Goal: Task Accomplishment & Management: Manage account settings

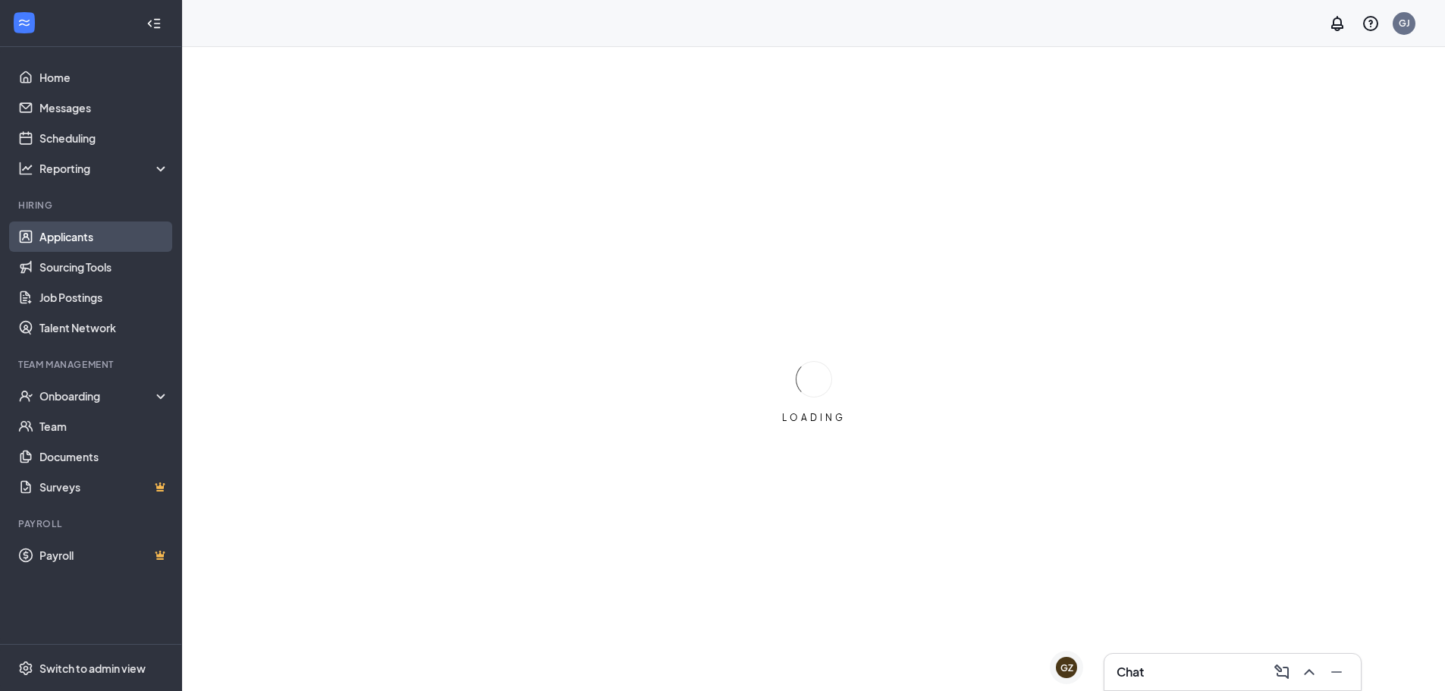
click at [67, 232] on link "Applicants" at bounding box center [104, 236] width 130 height 30
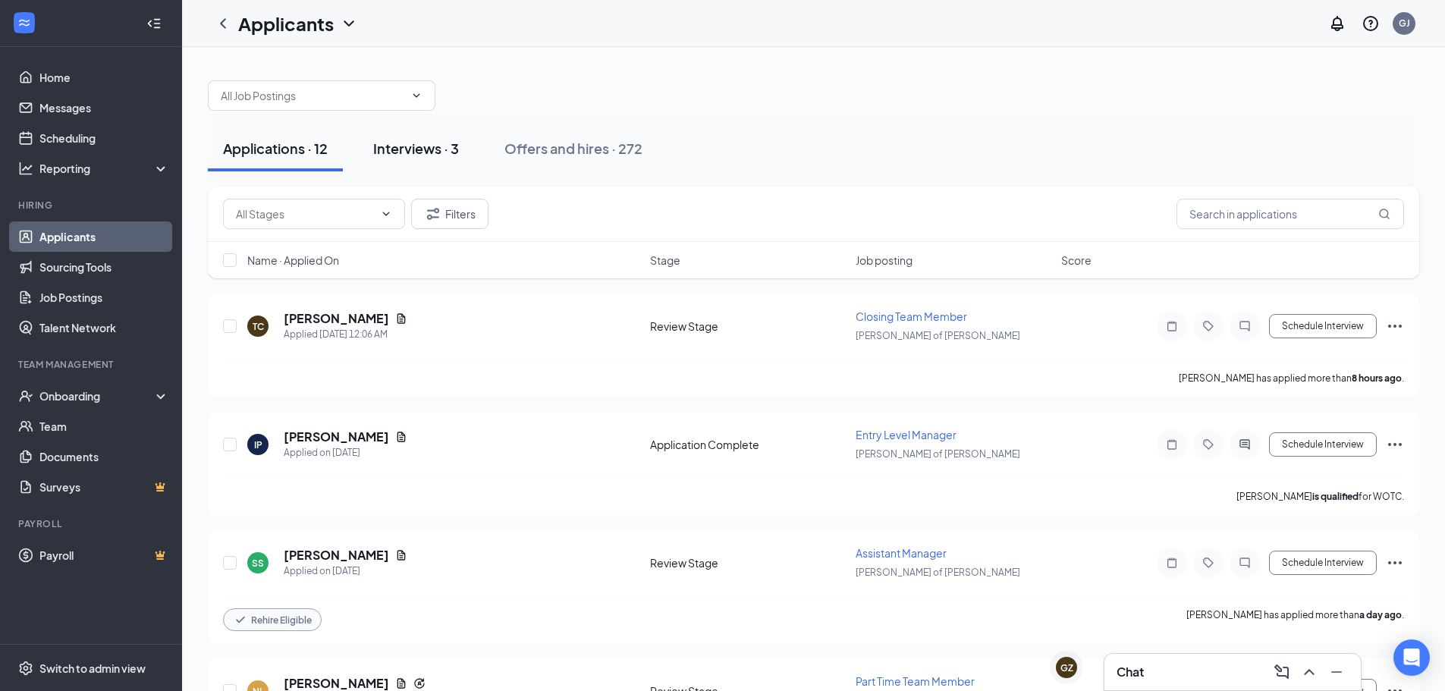
click at [403, 146] on div "Interviews · 3" at bounding box center [416, 148] width 86 height 19
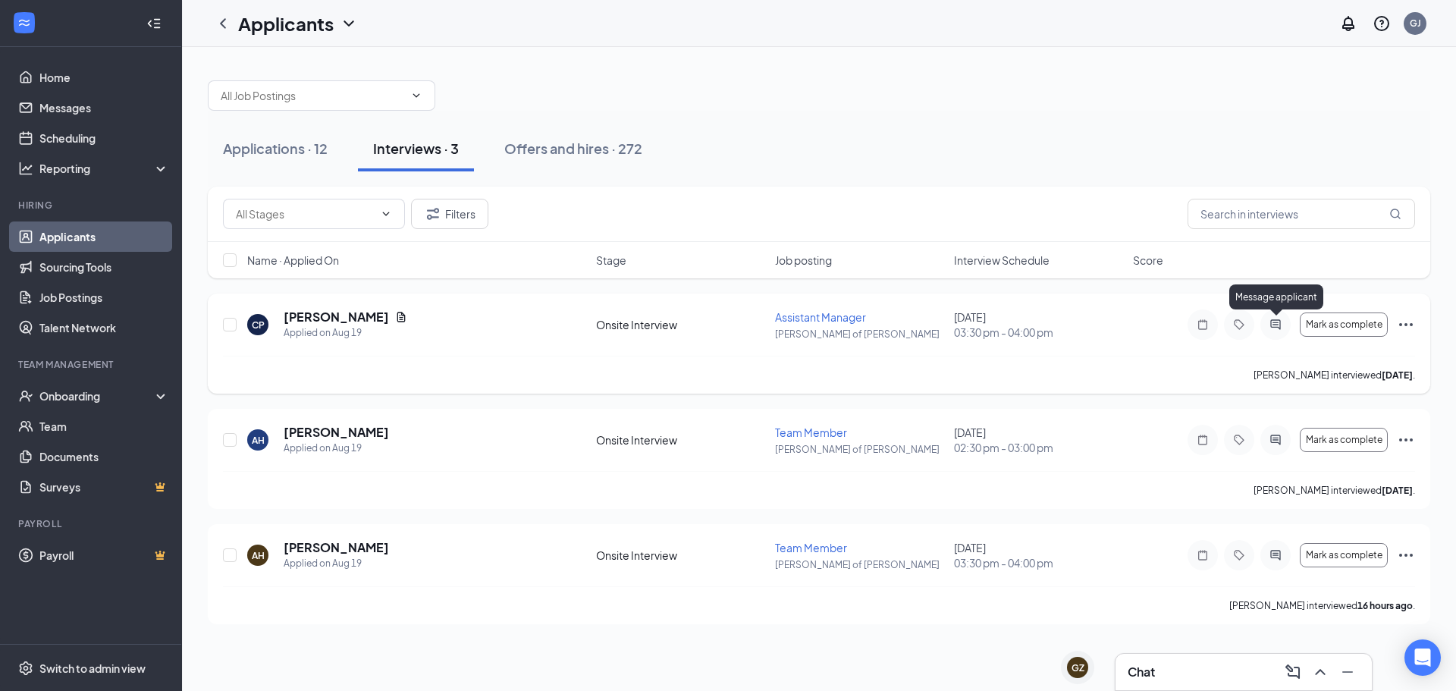
click at [1274, 322] on icon "ActiveChat" at bounding box center [1276, 324] width 10 height 10
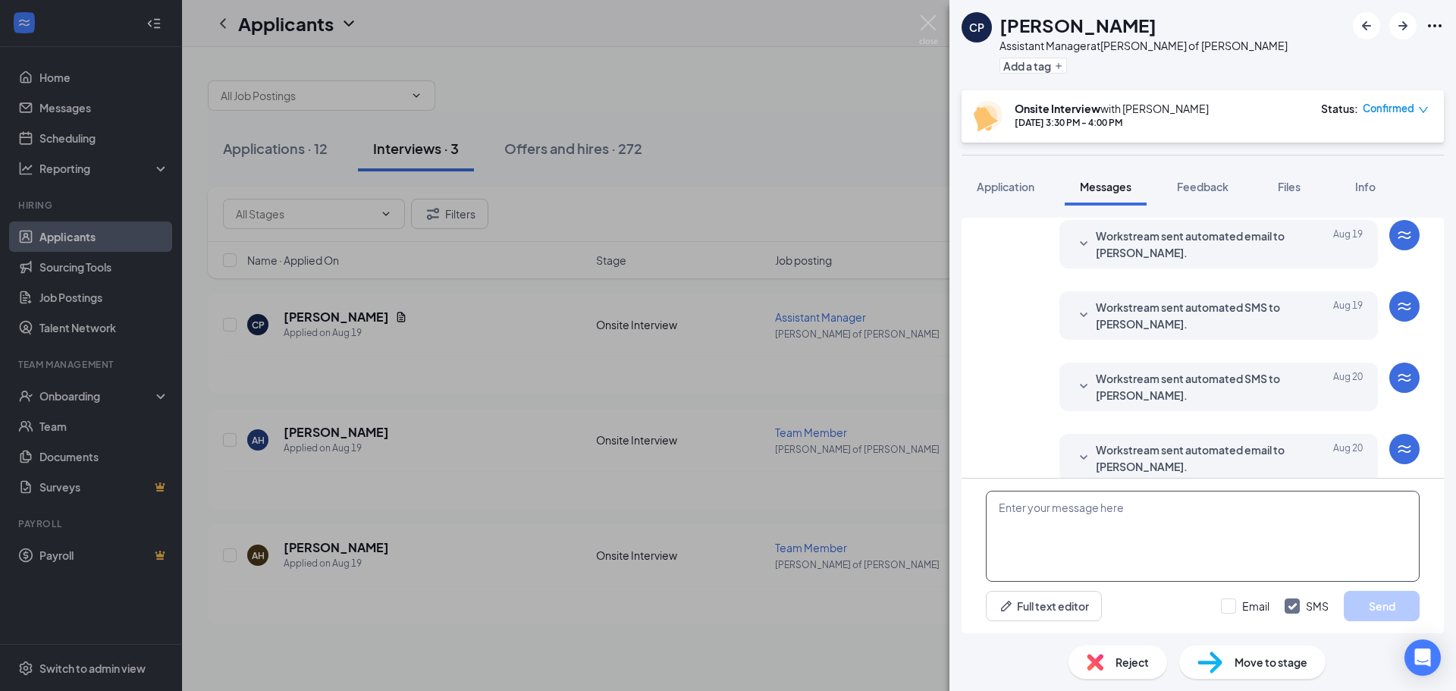
scroll to position [256, 0]
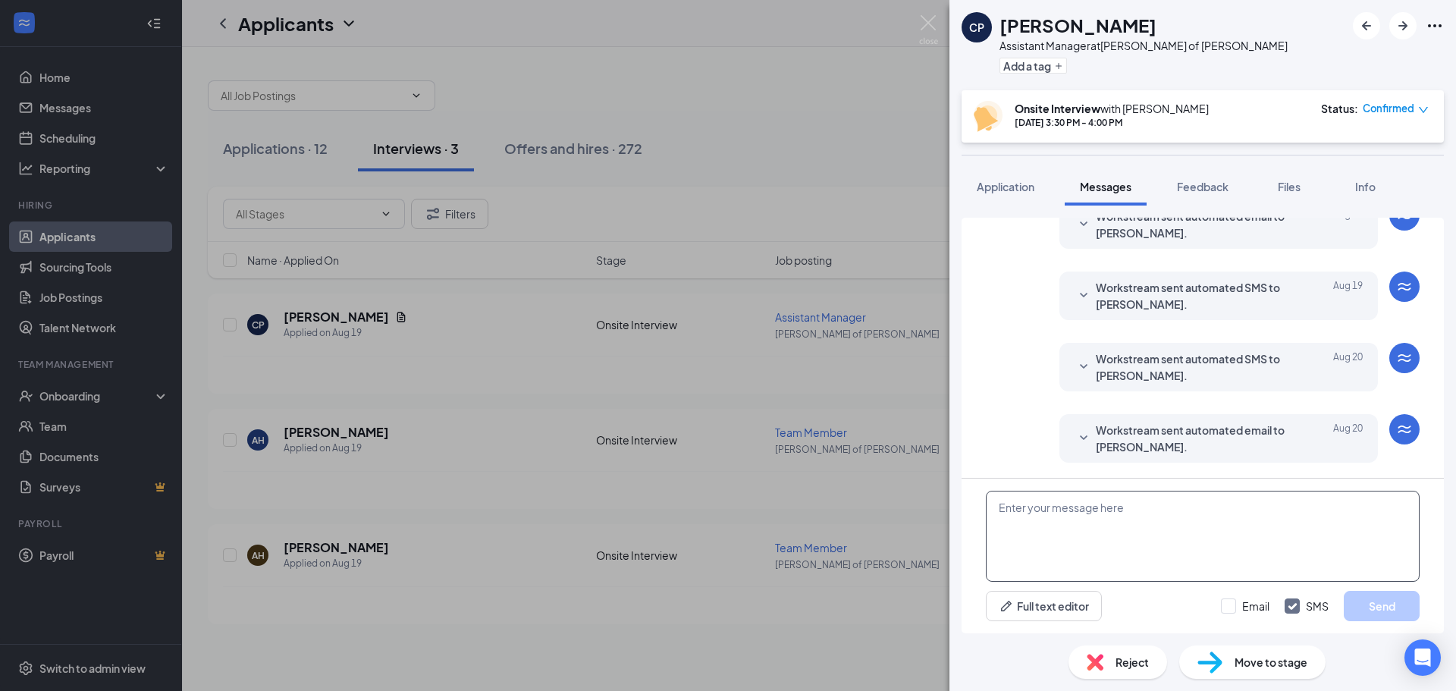
click at [1052, 541] on textarea at bounding box center [1203, 536] width 434 height 91
type textarea "Good morning [PERSON_NAME], After taking the time to reflect on our interview, …"
drag, startPoint x: 1317, startPoint y: 546, endPoint x: 829, endPoint y: 410, distance: 506.3
click at [834, 408] on div "CP [PERSON_NAME] Assistant Manager at [PERSON_NAME] of [PERSON_NAME] Add a tag …" at bounding box center [728, 345] width 1456 height 691
click at [924, 17] on img at bounding box center [928, 30] width 19 height 30
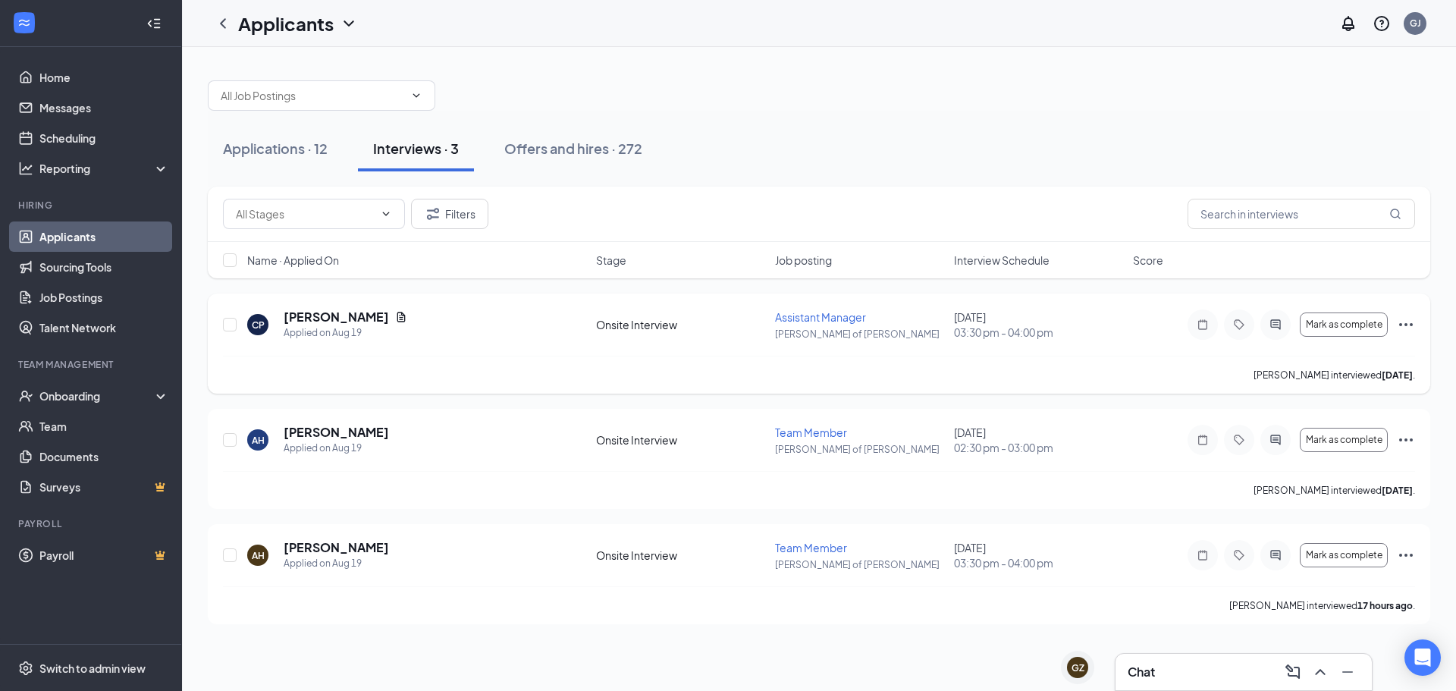
click at [1403, 323] on icon "Ellipses" at bounding box center [1406, 325] width 18 height 18
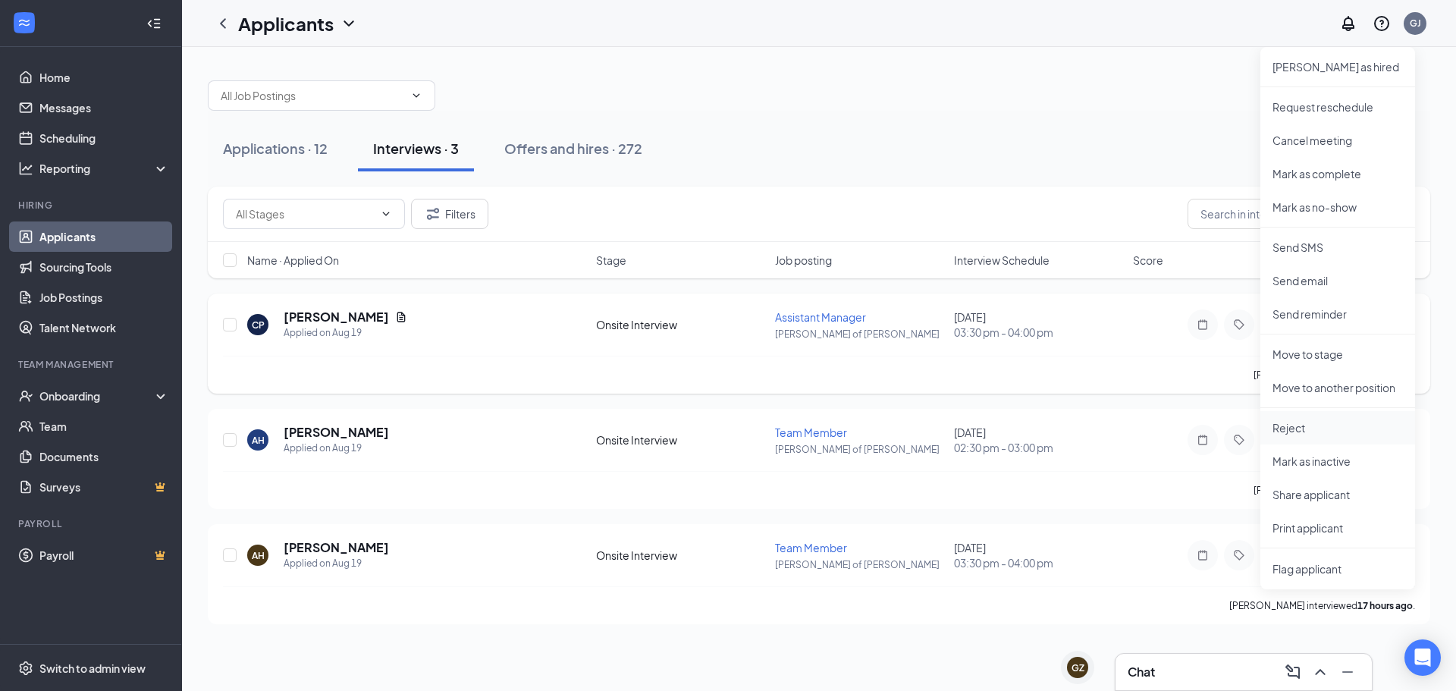
click at [1298, 432] on p "Reject" at bounding box center [1338, 427] width 130 height 15
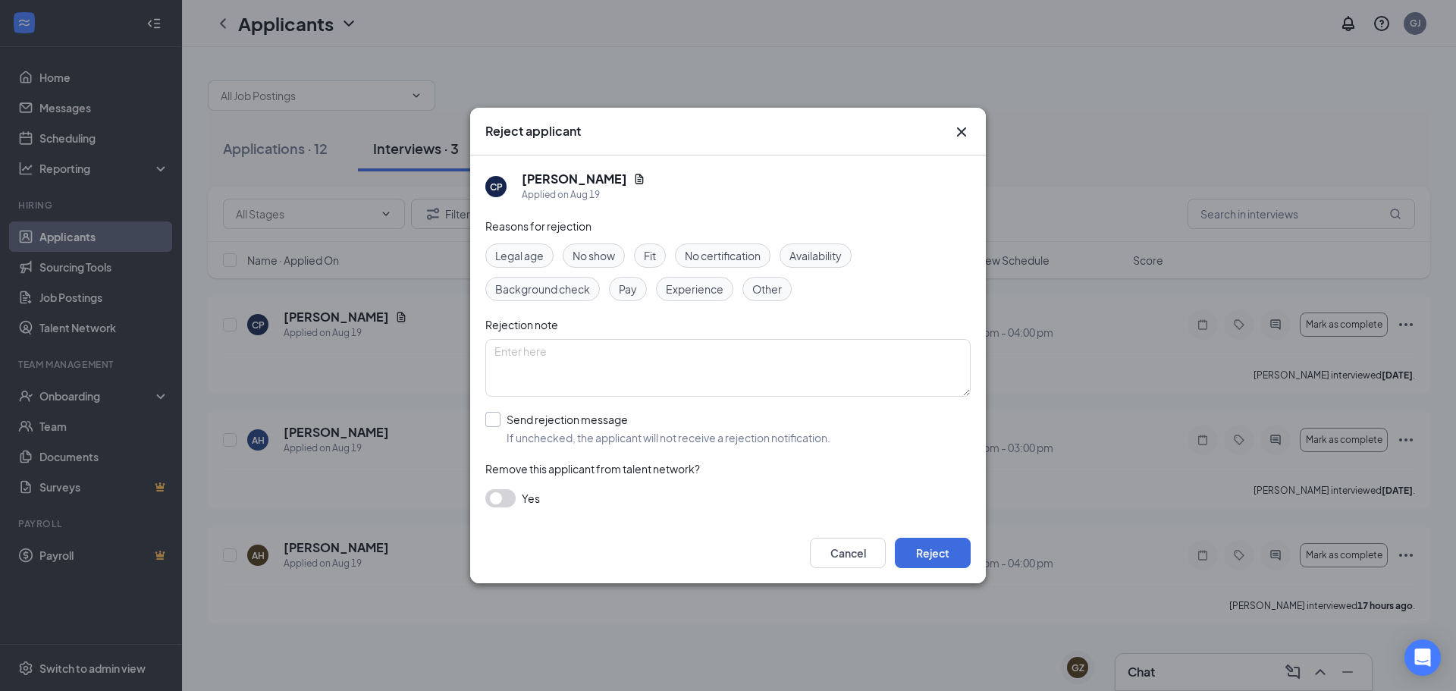
click at [492, 419] on input "Send rejection message If unchecked, the applicant will not receive a rejection…" at bounding box center [657, 428] width 345 height 33
checkbox input "true"
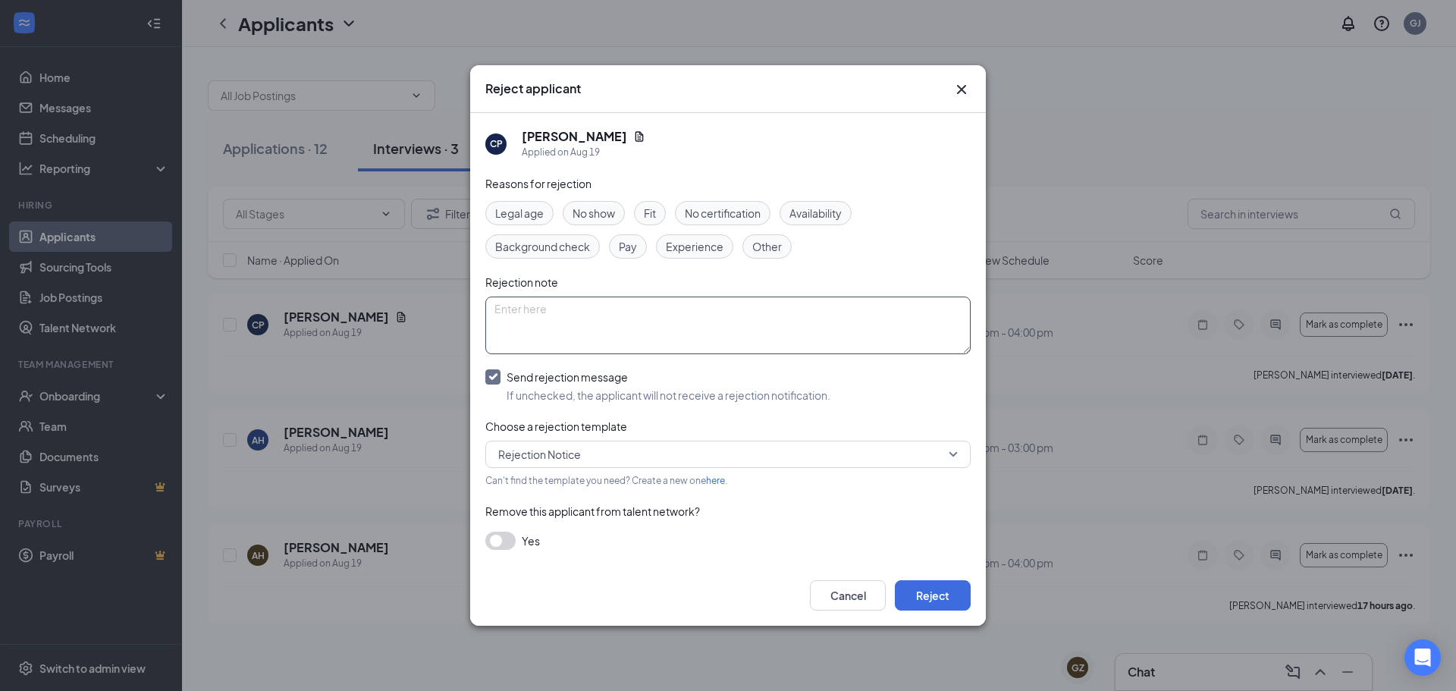
click at [563, 322] on textarea at bounding box center [727, 326] width 485 height 58
type textarea "G"
click at [762, 334] on textarea "Hello [PERSON_NAME], After further review, we have decided to pursue other" at bounding box center [727, 326] width 485 height 58
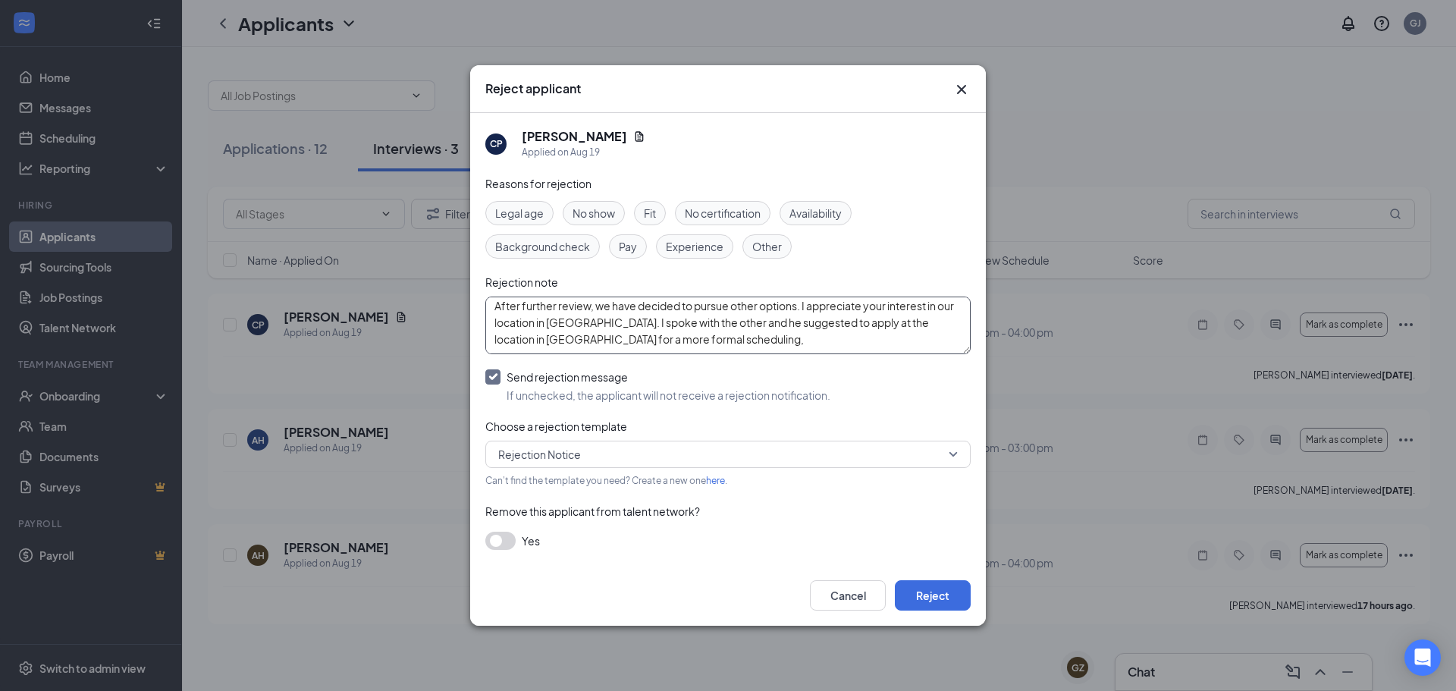
click at [714, 324] on textarea "Hello [PERSON_NAME], After further review, we have decided to pursue other opti…" at bounding box center [727, 326] width 485 height 58
click at [685, 320] on textarea "Hello [PERSON_NAME], After further review, we have decided to pursue other opti…" at bounding box center [727, 326] width 485 height 58
click at [771, 324] on textarea "Hello [PERSON_NAME], After further review, we have decided to pursue other opti…" at bounding box center [727, 326] width 485 height 58
type textarea "Hello [PERSON_NAME], After further review, we have decided to pursue other opti…"
click at [774, 253] on span "Other" at bounding box center [767, 246] width 30 height 17
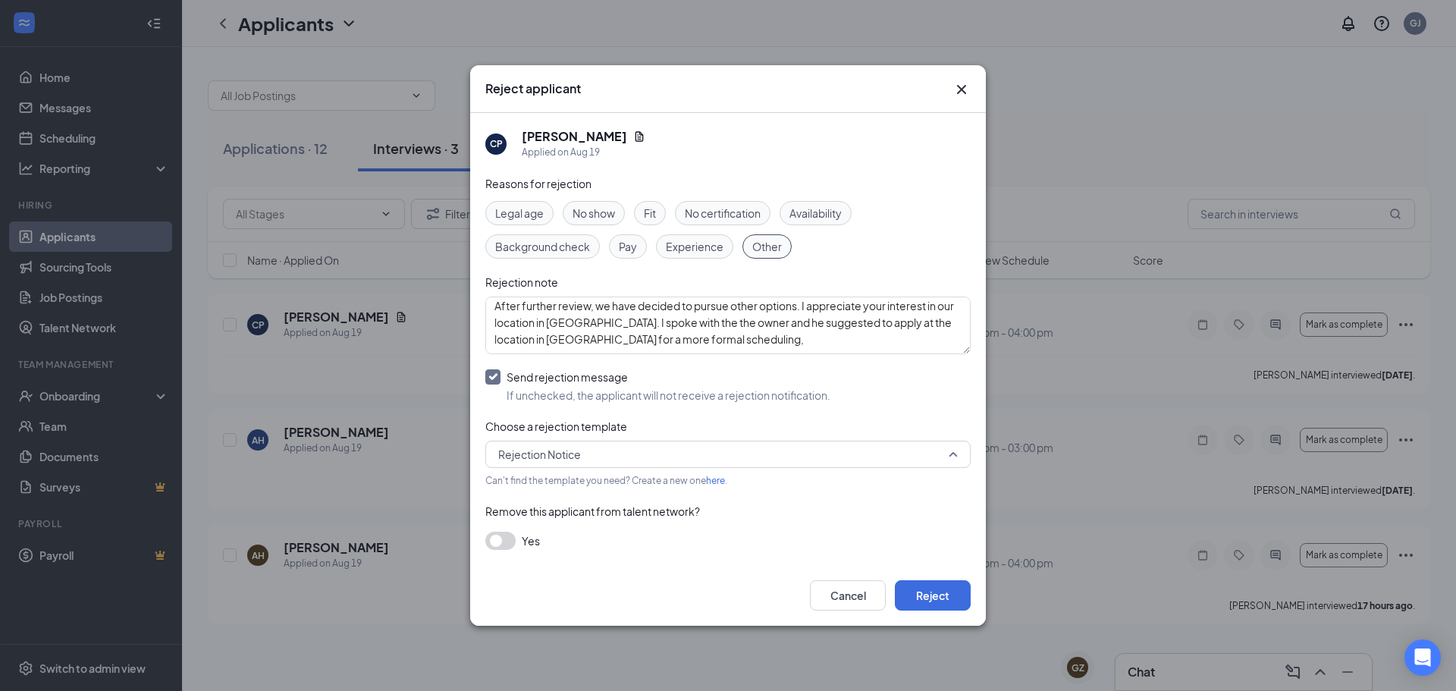
click at [788, 452] on span "Rejection Notice" at bounding box center [721, 454] width 446 height 23
click at [823, 410] on div "Reasons for rejection Legal age No show Fit No certification Availability Backg…" at bounding box center [727, 370] width 485 height 391
click at [931, 596] on button "Reject" at bounding box center [933, 595] width 76 height 30
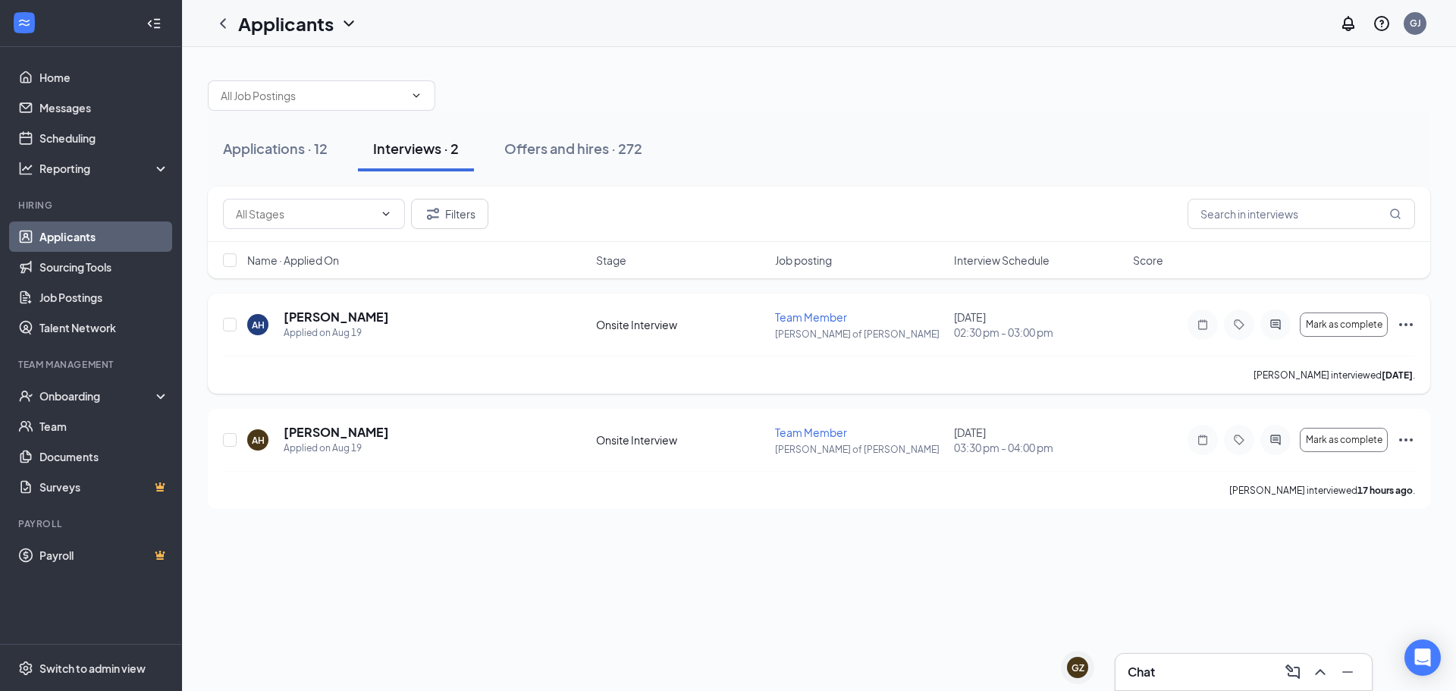
click at [328, 322] on h5 "[PERSON_NAME]" at bounding box center [336, 317] width 105 height 17
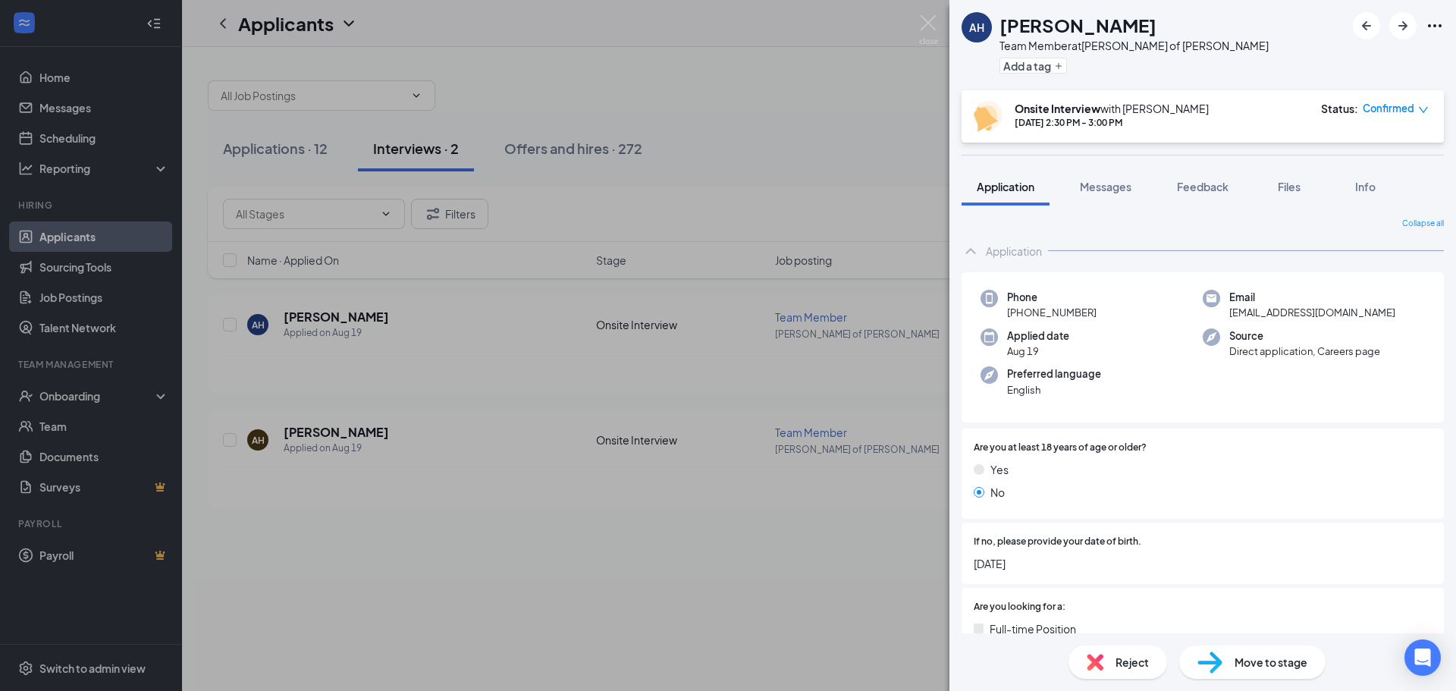
click at [333, 432] on div "AH [PERSON_NAME] Team Member at [PERSON_NAME] of [PERSON_NAME] Add a tag Onsite…" at bounding box center [728, 345] width 1456 height 691
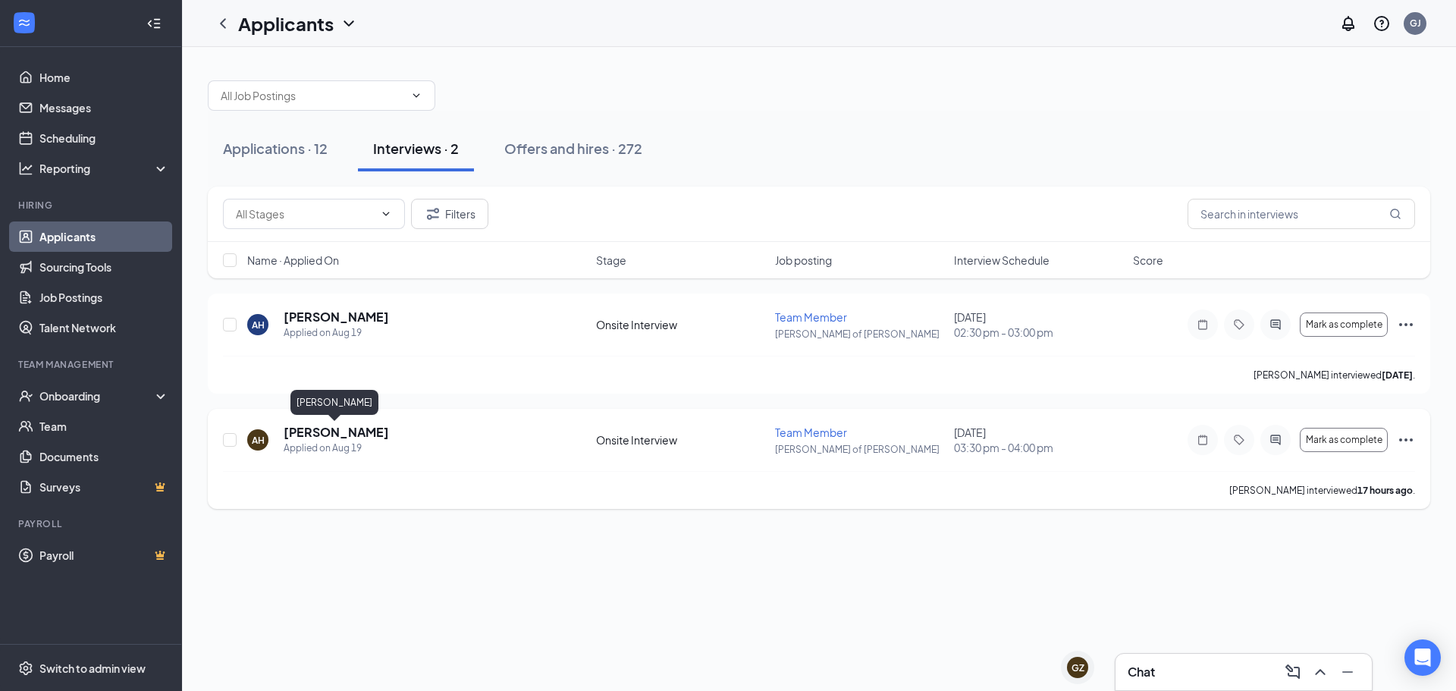
click at [326, 435] on h5 "[PERSON_NAME]" at bounding box center [336, 432] width 105 height 17
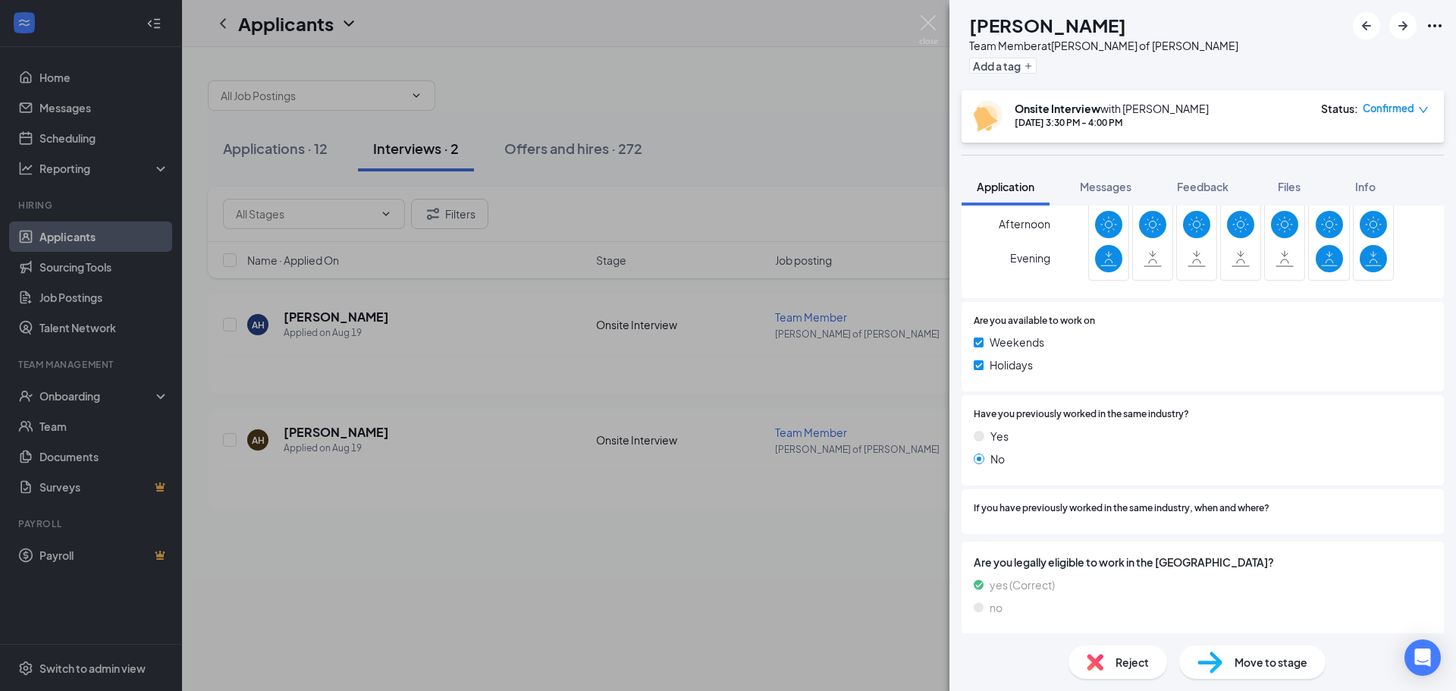
scroll to position [628, 0]
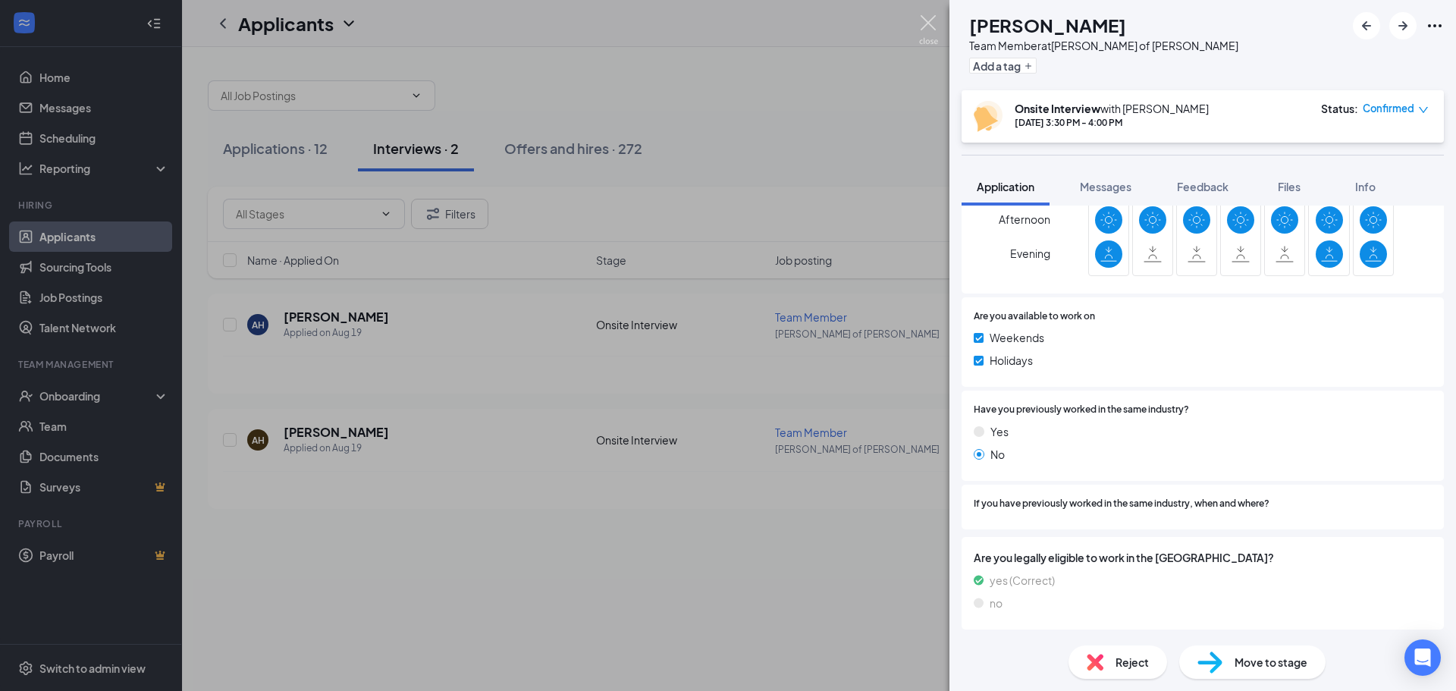
click at [931, 21] on img at bounding box center [928, 30] width 19 height 30
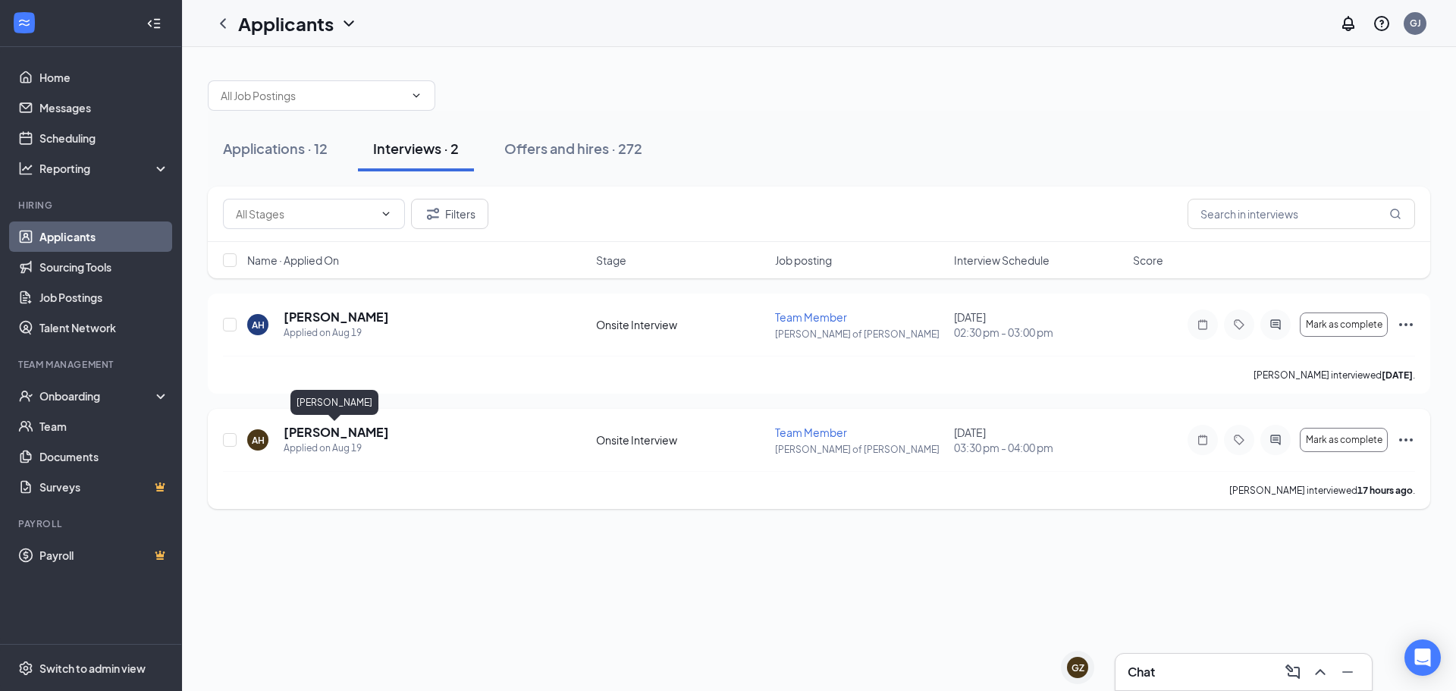
click at [313, 436] on h5 "[PERSON_NAME]" at bounding box center [336, 432] width 105 height 17
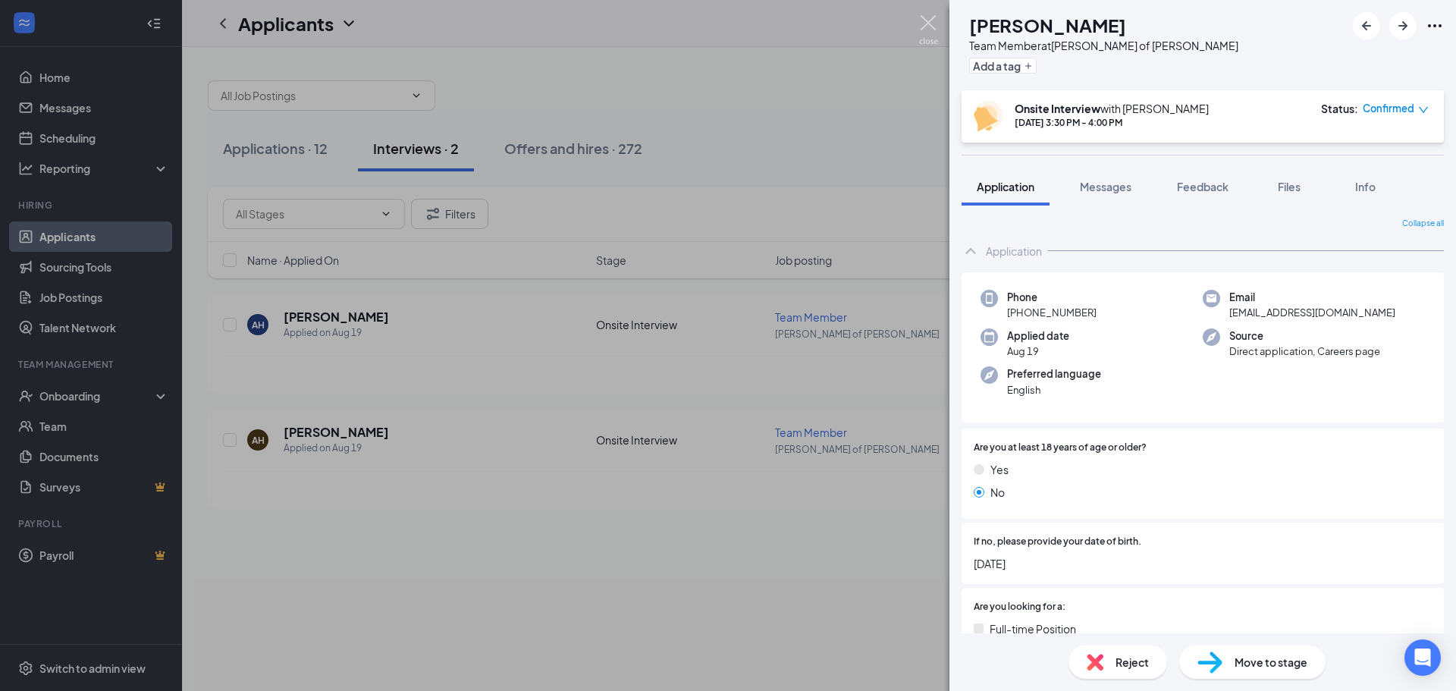
click at [929, 24] on img at bounding box center [928, 30] width 19 height 30
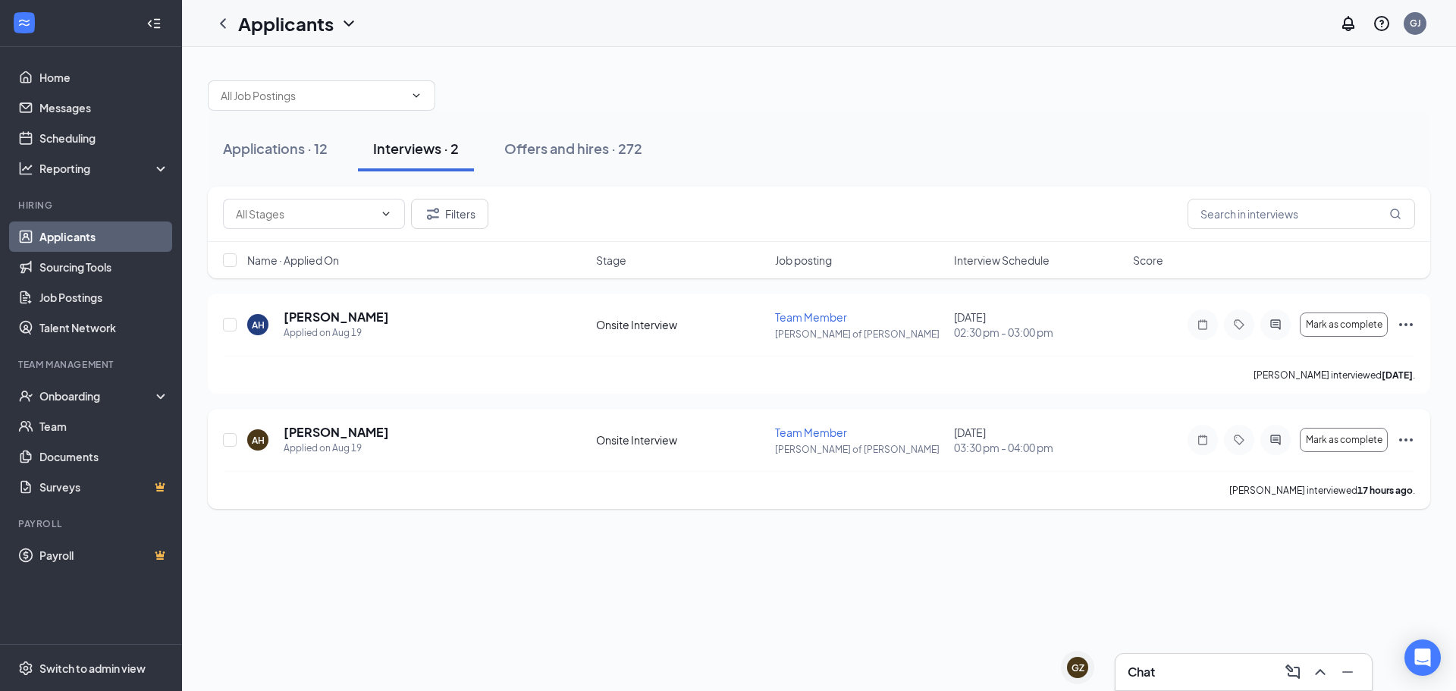
click at [1409, 438] on icon "Ellipses" at bounding box center [1406, 440] width 18 height 18
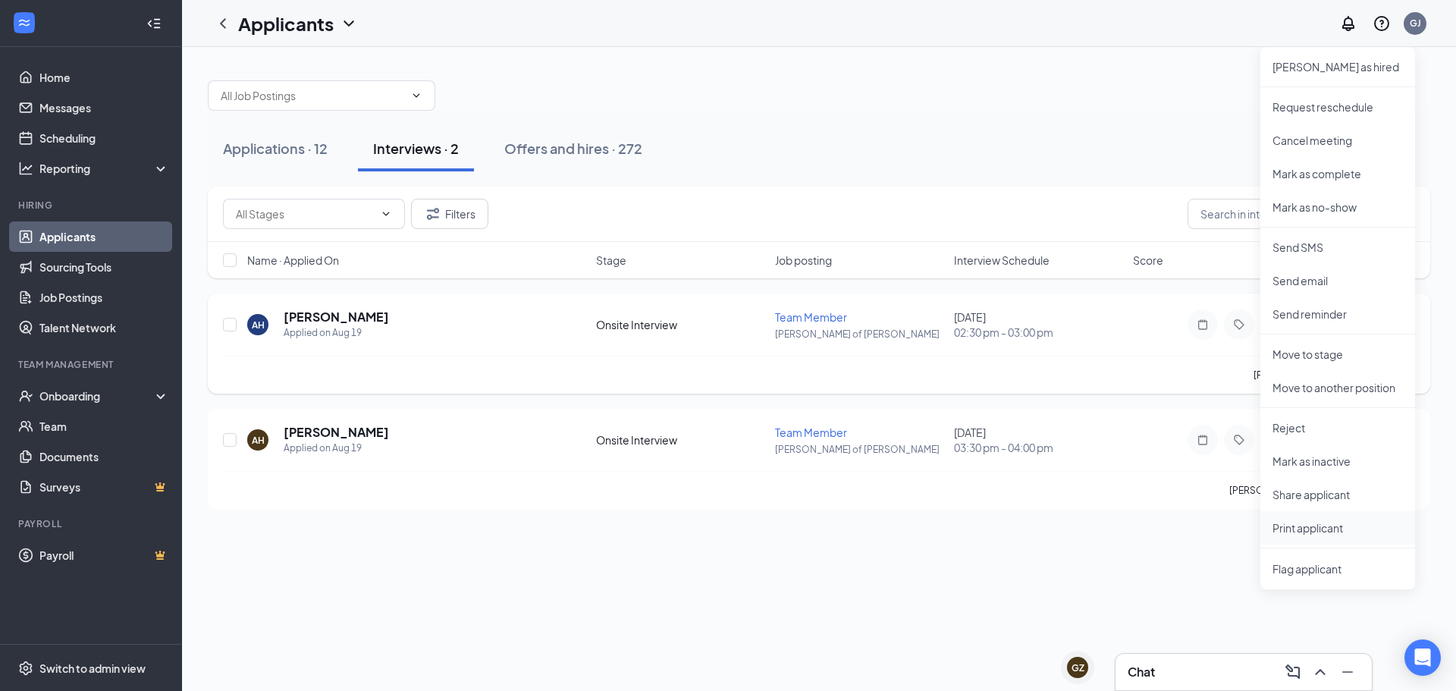
click at [1308, 529] on p "Print applicant" at bounding box center [1338, 527] width 130 height 15
